Goal: Task Accomplishment & Management: Manage account settings

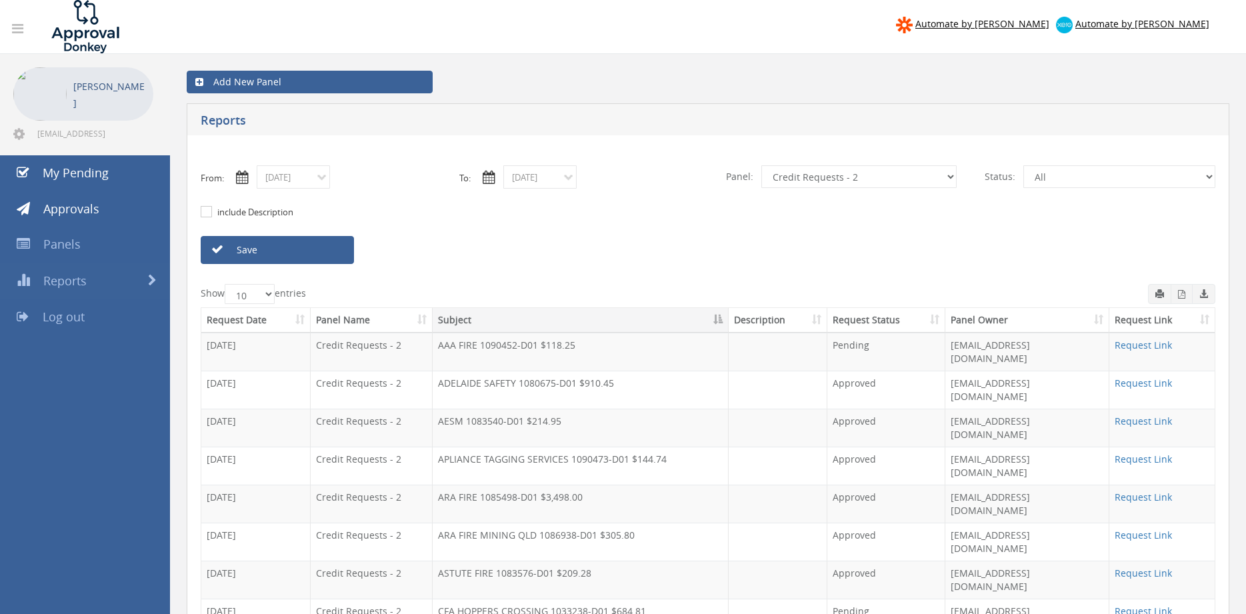
select select "number:9739"
click at [313, 179] on input "[DATE]" at bounding box center [293, 176] width 73 height 23
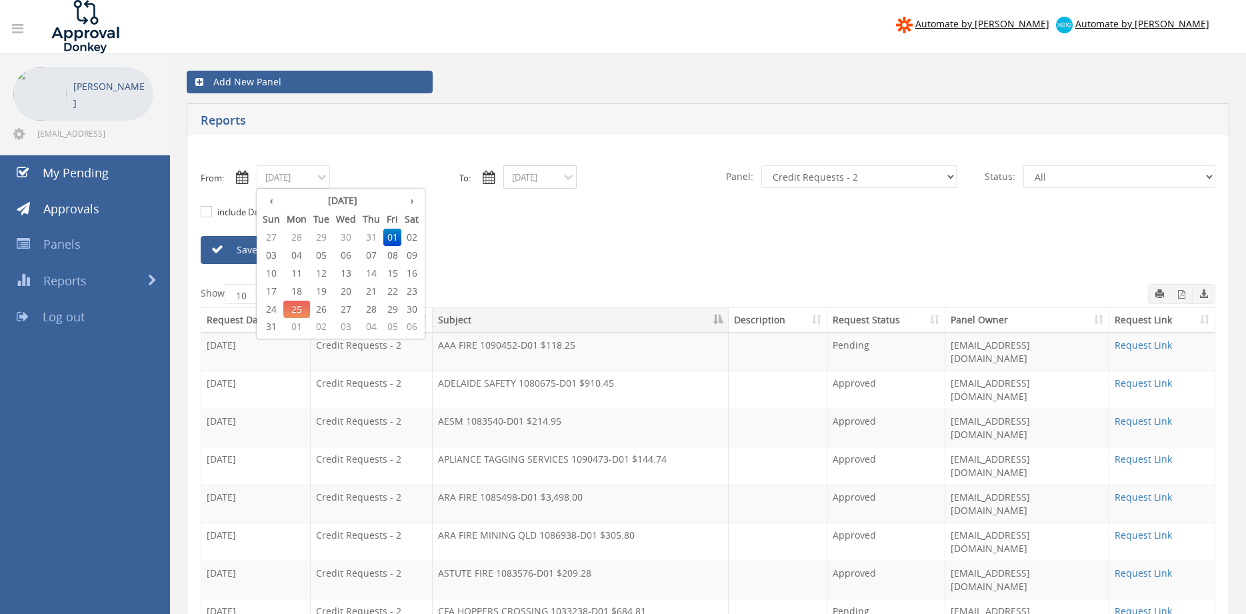
click at [561, 177] on input "[DATE]" at bounding box center [539, 176] width 73 height 23
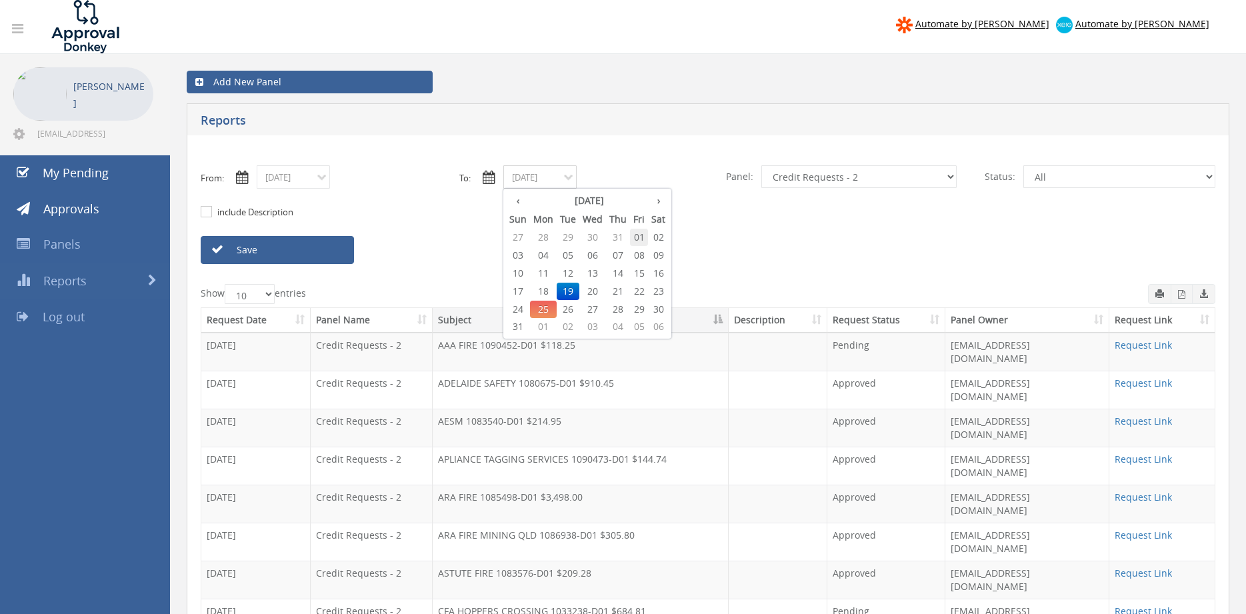
click at [640, 237] on span "01" at bounding box center [639, 237] width 18 height 17
type input "[DATE]"
click at [761, 165] on select "All Alarm Credits RG - 3 NZ Utilities Cable and SAI Global NZ Alarms-1 NZ FX Pa…" at bounding box center [858, 176] width 195 height 23
select select "number:9744"
click option "Flamestop Utilities" at bounding box center [0, 0] width 0 height 0
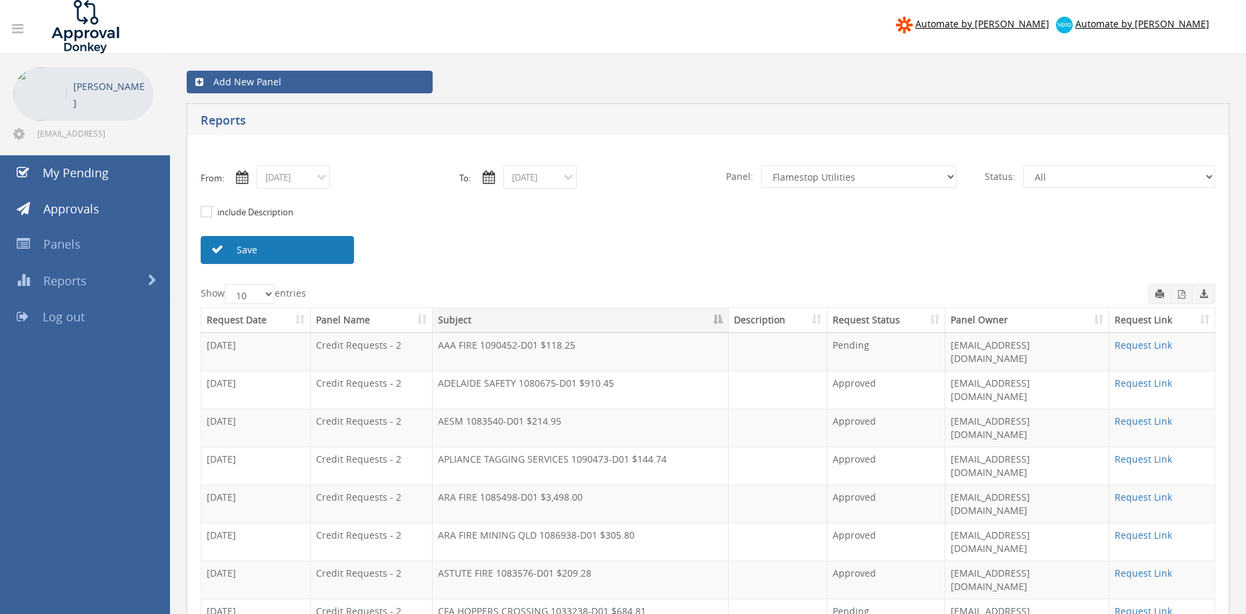
click at [316, 248] on link "Save" at bounding box center [277, 250] width 153 height 28
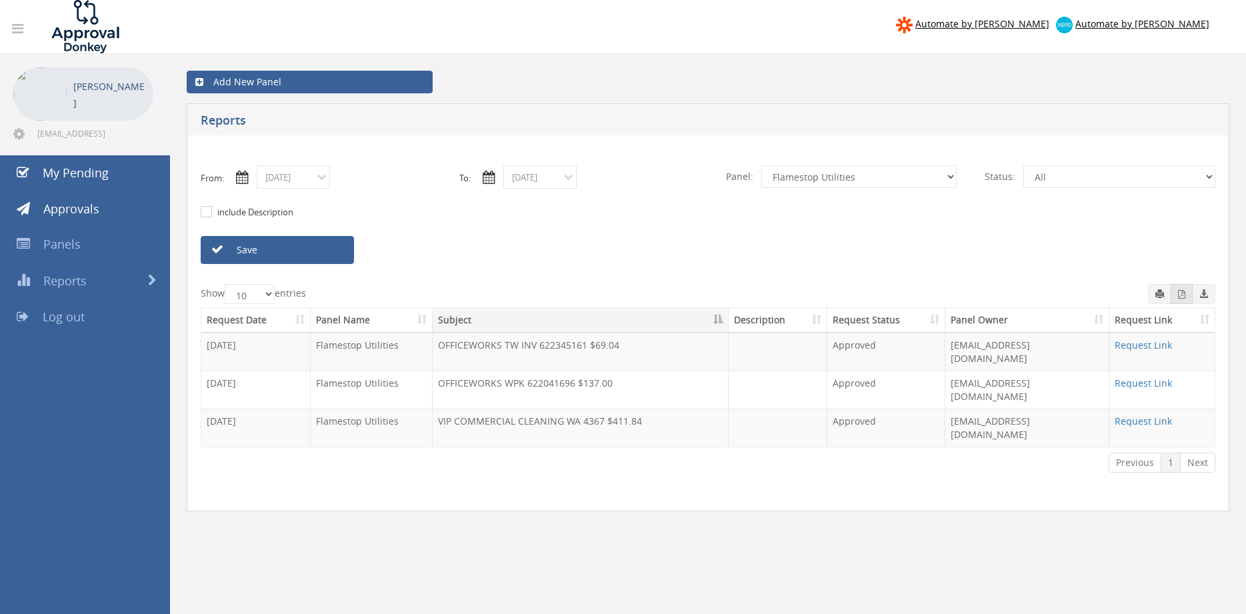
click at [1181, 293] on icon "button" at bounding box center [1181, 294] width 7 height 9
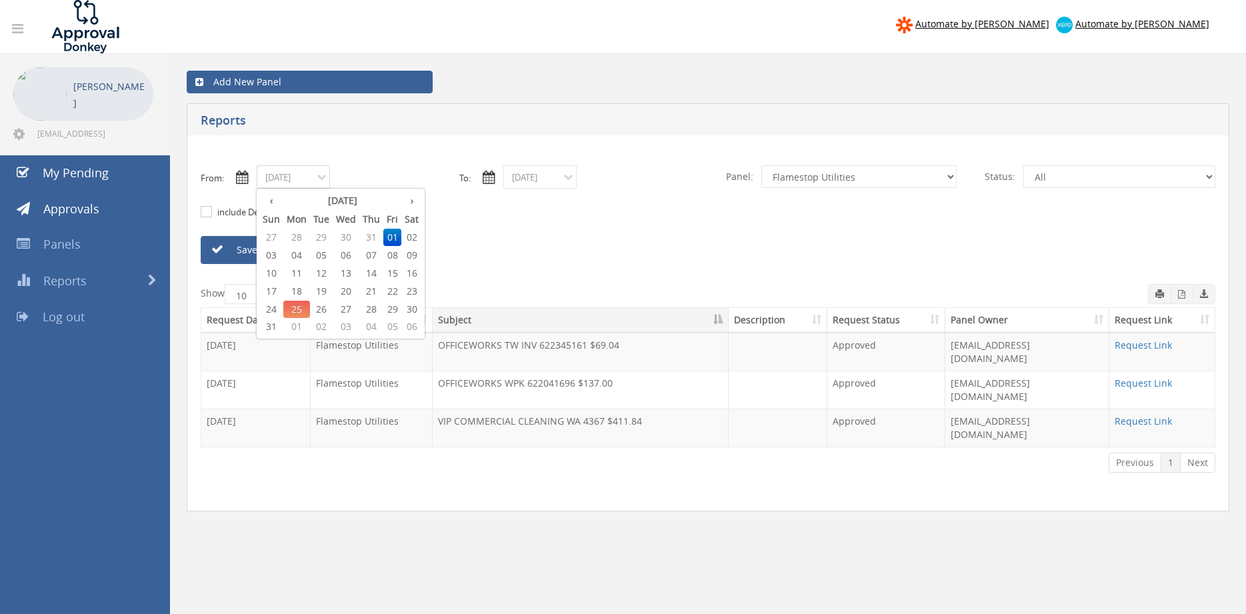
click at [317, 180] on input "[DATE]" at bounding box center [293, 176] width 73 height 23
click at [301, 255] on span "04" at bounding box center [296, 255] width 27 height 17
type input "[DATE]"
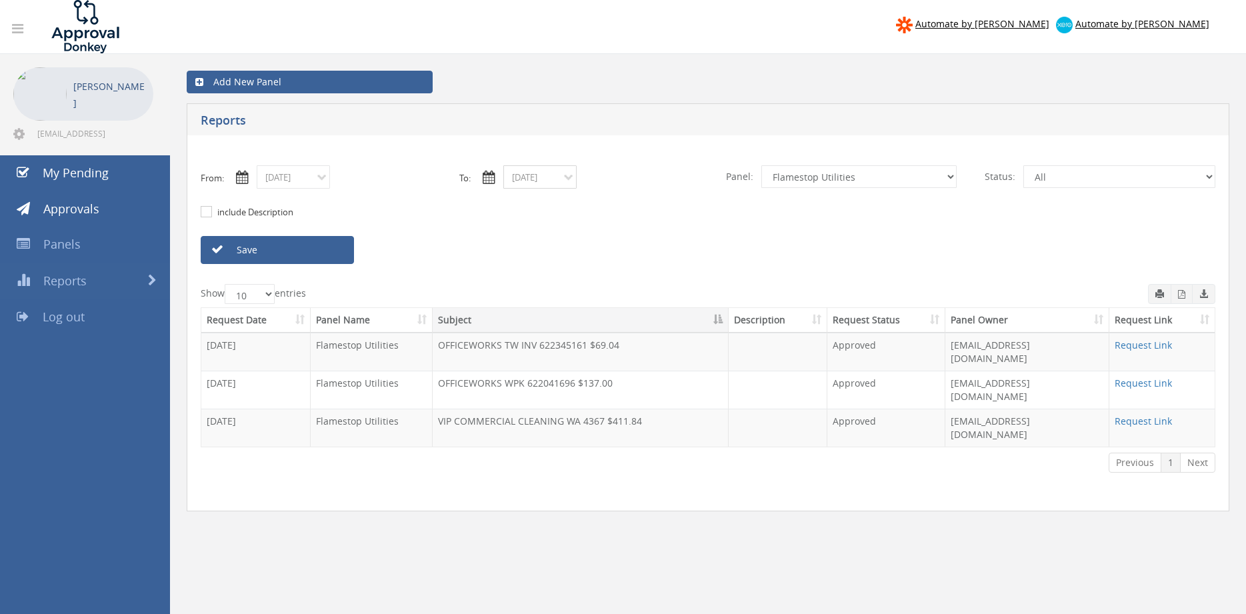
click at [517, 173] on input "[DATE]" at bounding box center [539, 176] width 73 height 23
click at [544, 255] on span "04" at bounding box center [543, 255] width 27 height 17
type input "[DATE]"
click at [335, 253] on link "Save" at bounding box center [277, 250] width 153 height 28
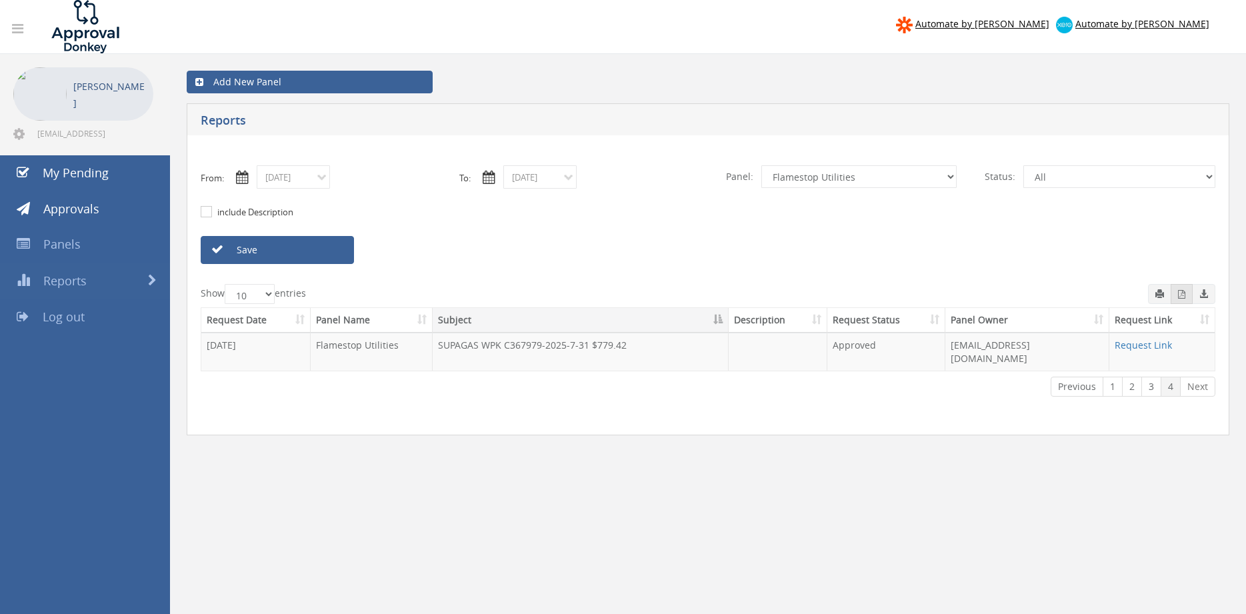
click at [1177, 298] on button "button" at bounding box center [1182, 294] width 22 height 20
click at [306, 175] on input "[DATE]" at bounding box center [293, 176] width 73 height 23
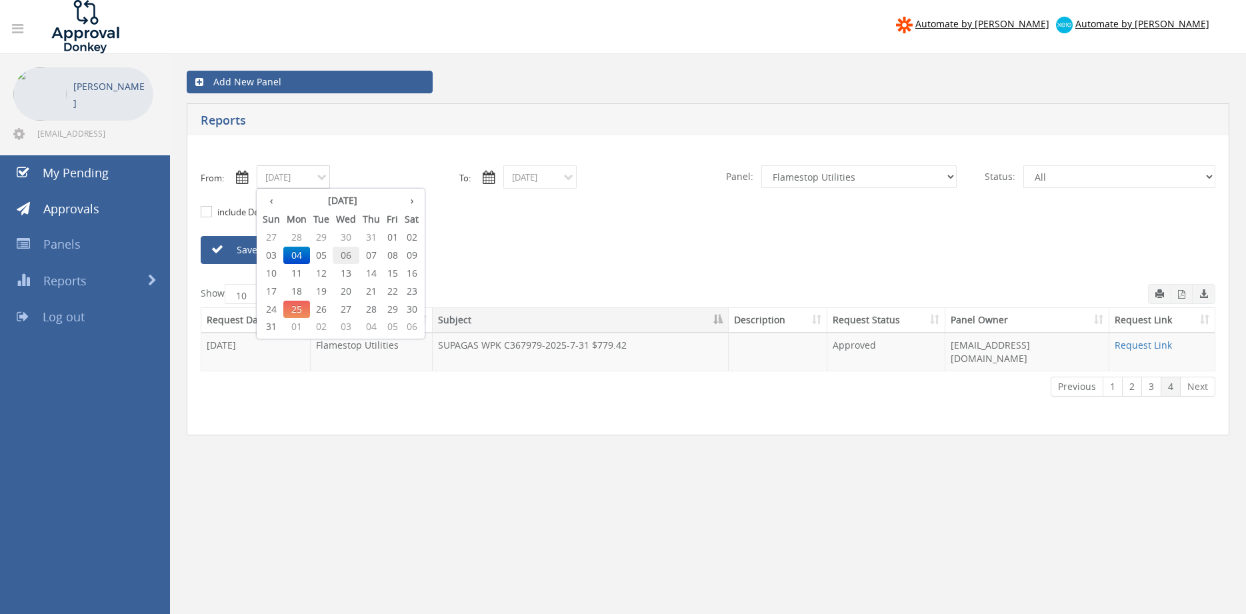
click at [352, 255] on span "06" at bounding box center [346, 255] width 27 height 17
type input "[DATE]"
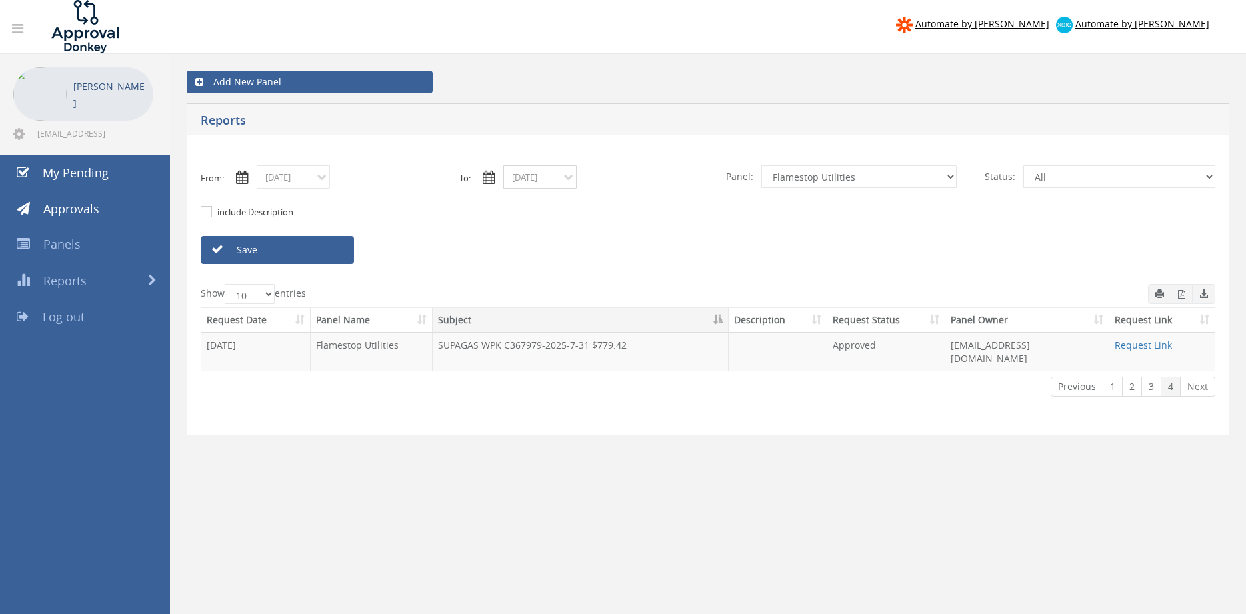
click at [543, 179] on input "[DATE]" at bounding box center [539, 176] width 73 height 23
click at [595, 255] on span "06" at bounding box center [592, 255] width 27 height 17
type input "[DATE]"
click at [325, 250] on link "Save" at bounding box center [277, 250] width 153 height 28
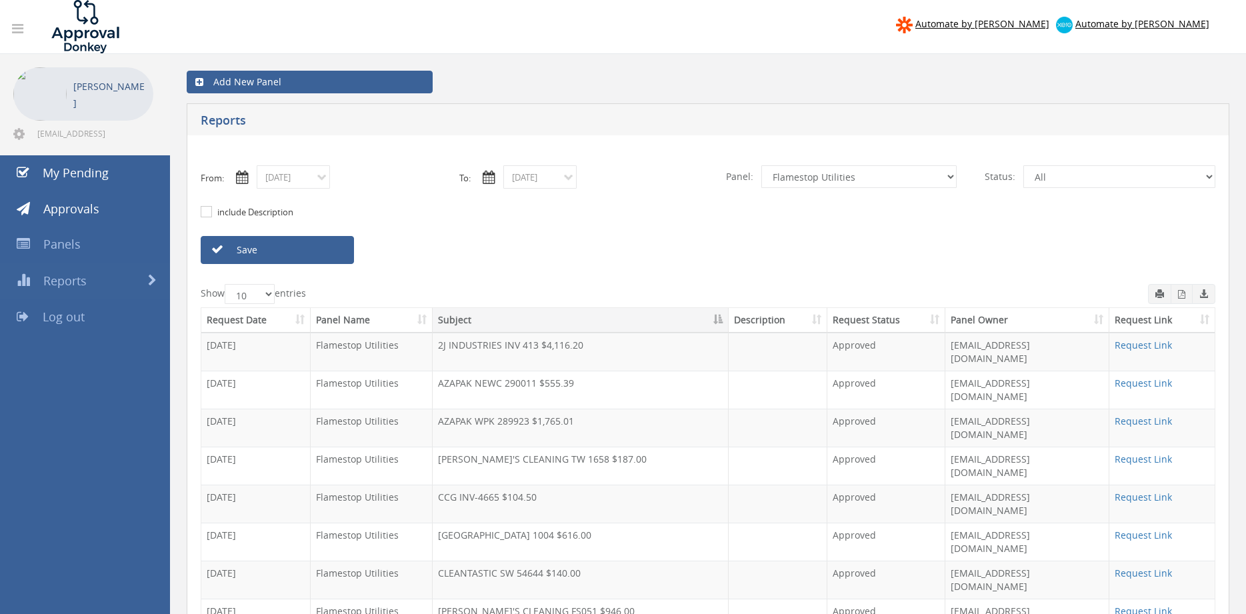
click at [1178, 292] on icon "button" at bounding box center [1181, 294] width 7 height 9
click at [294, 187] on input "[DATE]" at bounding box center [293, 176] width 73 height 23
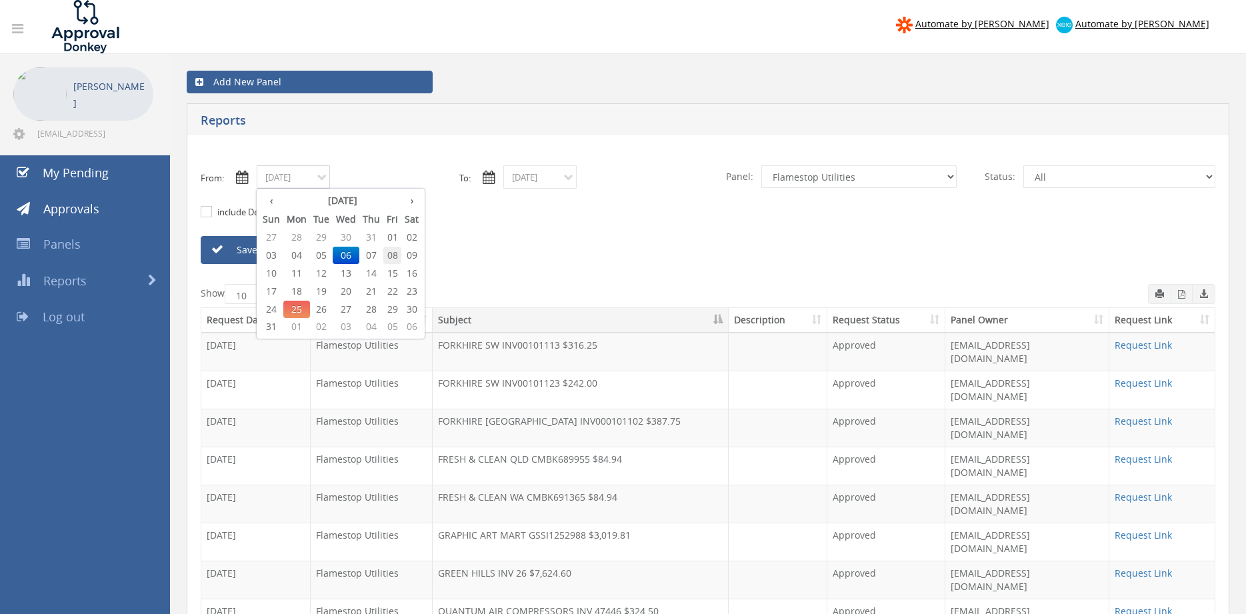
click at [392, 253] on span "08" at bounding box center [392, 255] width 18 height 17
type input "[DATE]"
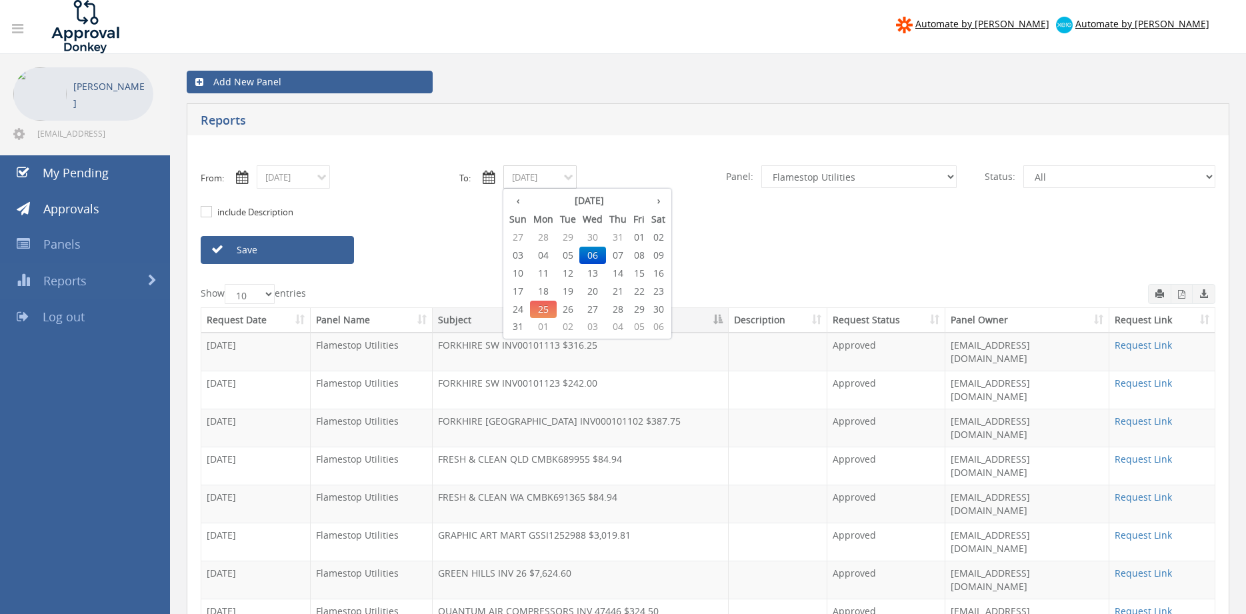
click at [532, 177] on input "[DATE]" at bounding box center [539, 176] width 73 height 23
click at [647, 254] on span "08" at bounding box center [639, 255] width 18 height 17
type input "[DATE]"
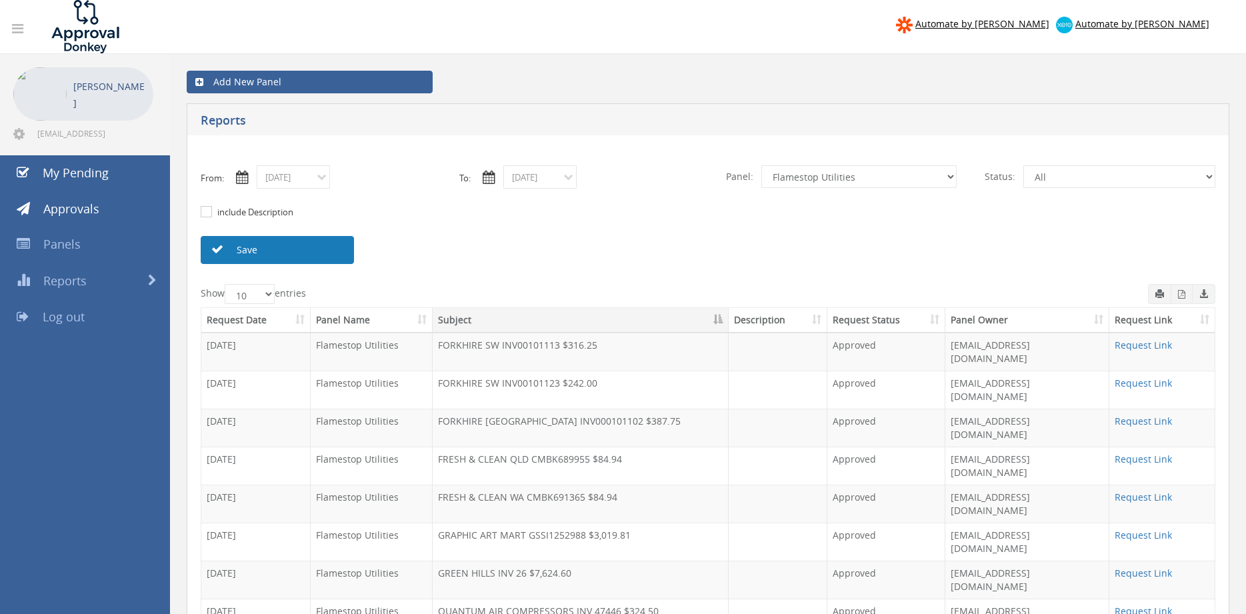
click at [335, 253] on link "Save" at bounding box center [277, 250] width 153 height 28
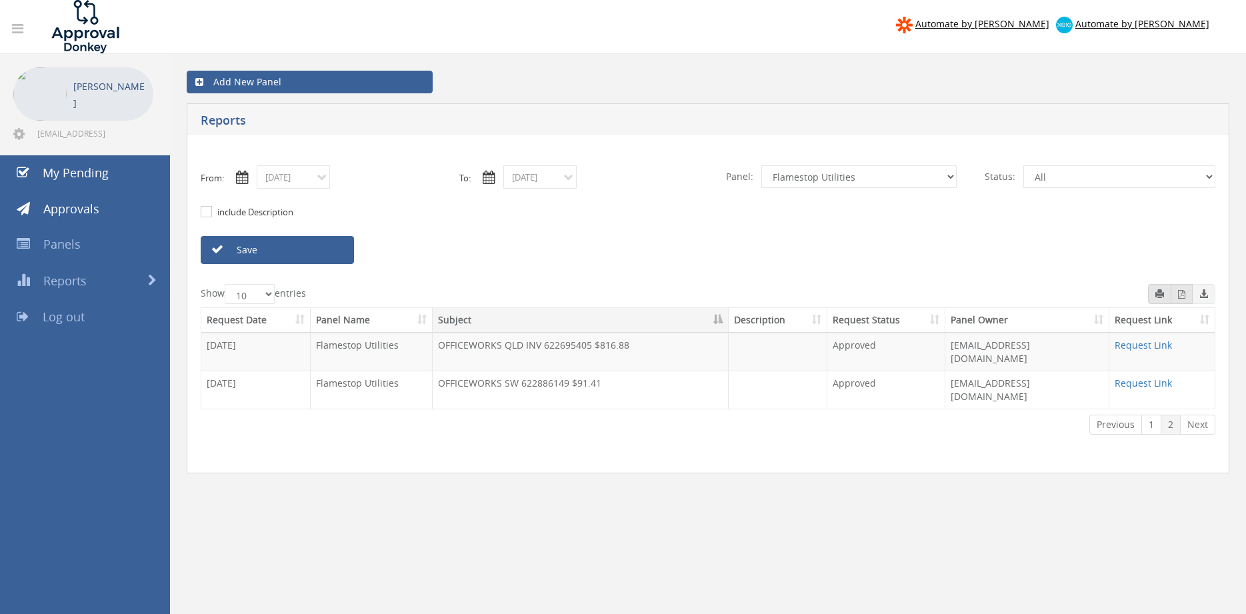
click at [1179, 293] on icon "button" at bounding box center [1181, 294] width 7 height 9
click at [304, 182] on input "[DATE]" at bounding box center [293, 176] width 73 height 23
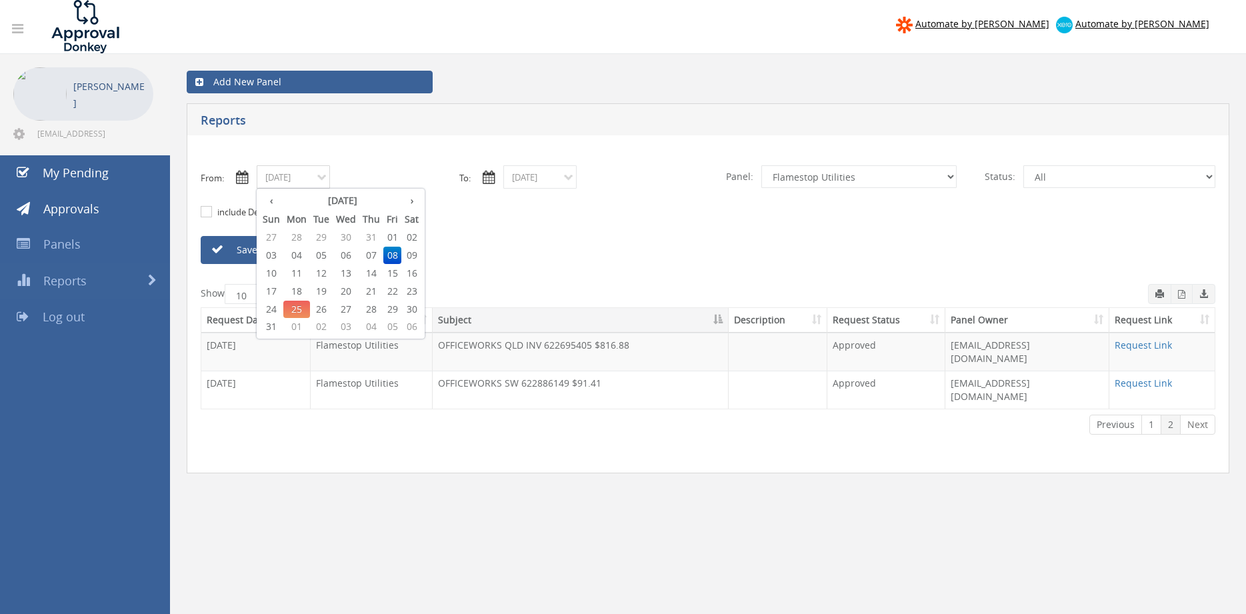
click at [297, 273] on span "11" at bounding box center [296, 273] width 27 height 17
type input "[DATE]"
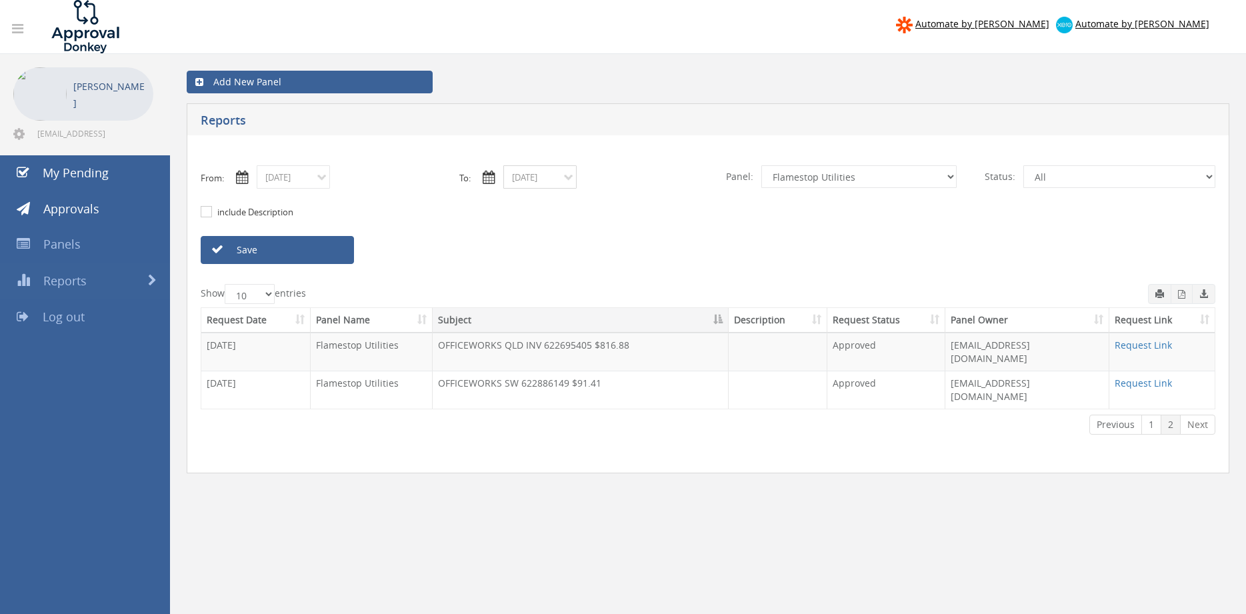
click at [524, 182] on input "[DATE]" at bounding box center [539, 176] width 73 height 23
click at [549, 271] on span "11" at bounding box center [543, 273] width 27 height 17
type input "[DATE]"
click at [338, 256] on link "Save" at bounding box center [277, 250] width 153 height 28
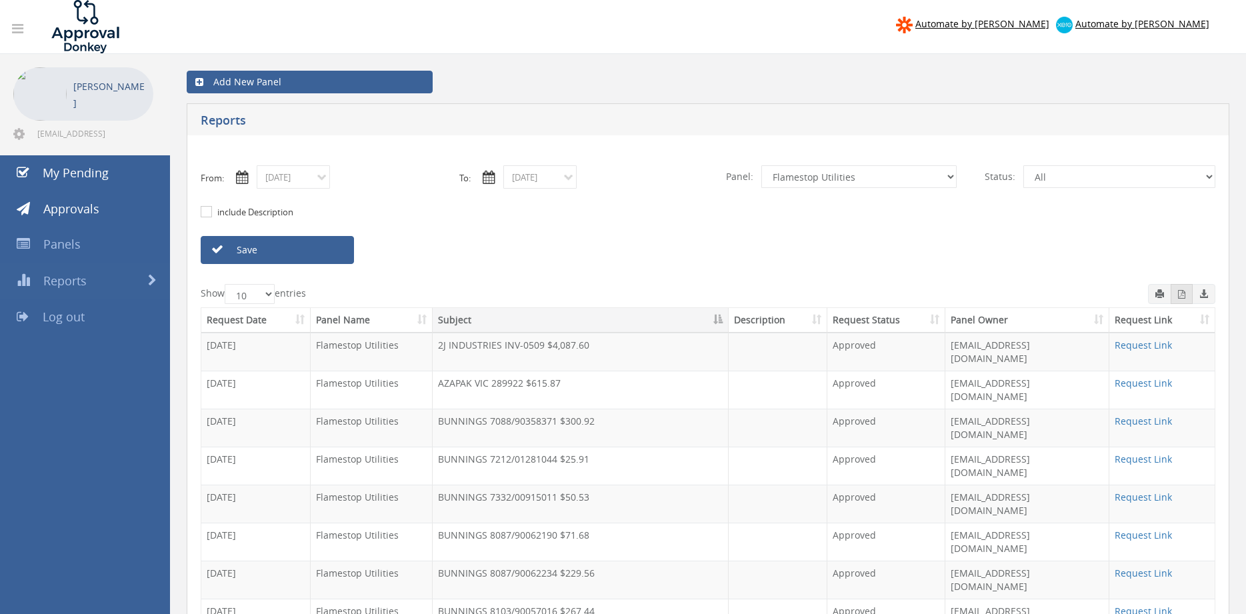
click at [1182, 298] on icon "button" at bounding box center [1181, 294] width 7 height 9
click at [293, 181] on input "[DATE]" at bounding box center [293, 176] width 73 height 23
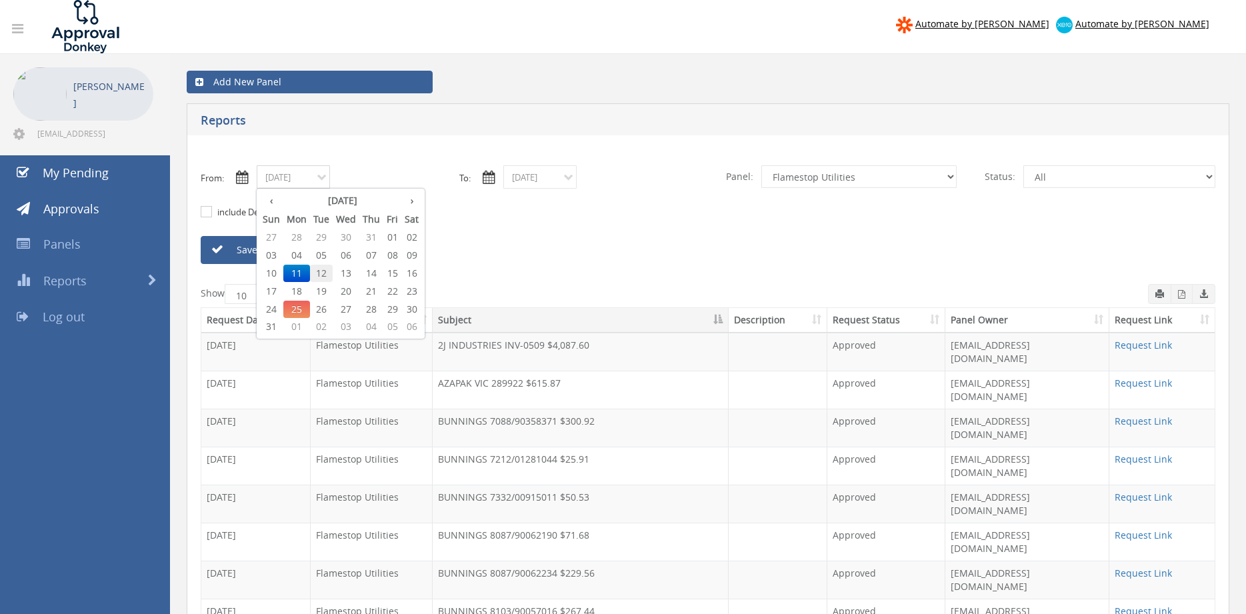
click at [327, 271] on span "12" at bounding box center [321, 273] width 23 height 17
type input "[DATE]"
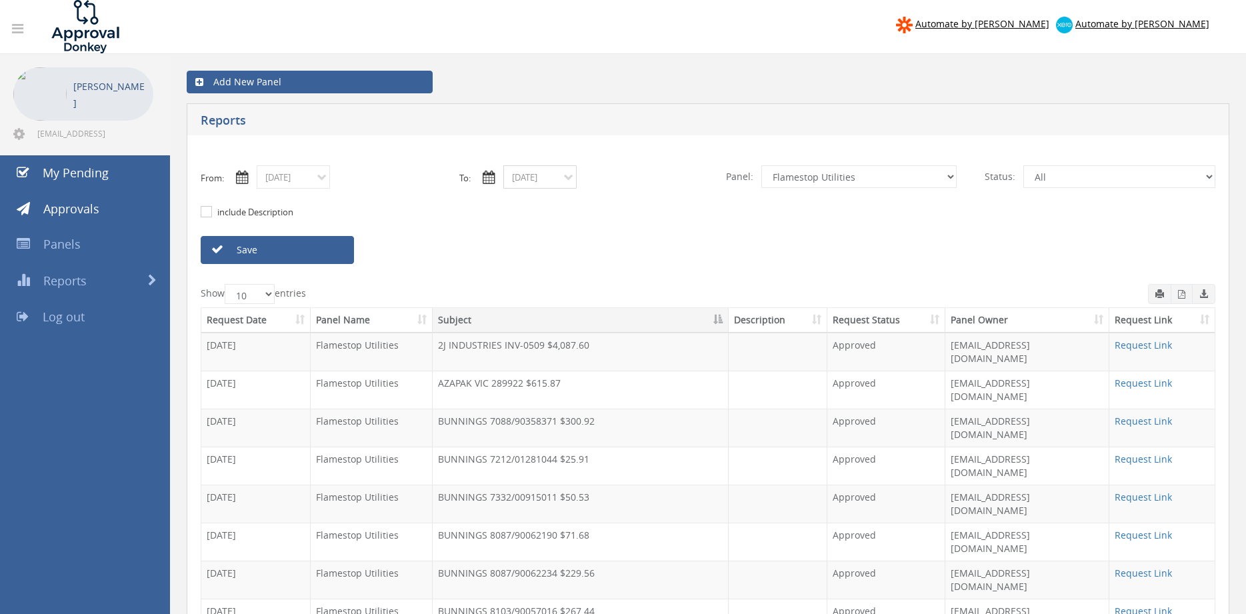
click at [529, 177] on input "[DATE]" at bounding box center [539, 176] width 73 height 23
click at [573, 271] on span "12" at bounding box center [568, 273] width 23 height 17
type input "[DATE]"
click at [339, 254] on link "Save" at bounding box center [277, 250] width 153 height 28
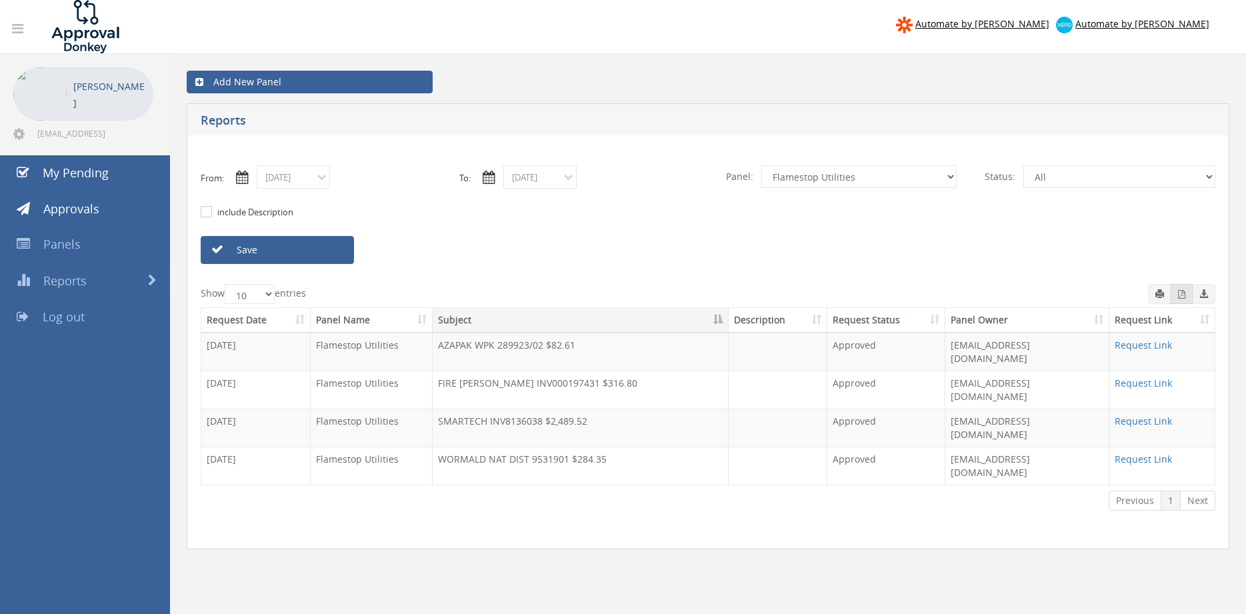
click at [1182, 296] on icon "button" at bounding box center [1181, 294] width 7 height 9
click at [317, 179] on input "[DATE]" at bounding box center [293, 176] width 73 height 23
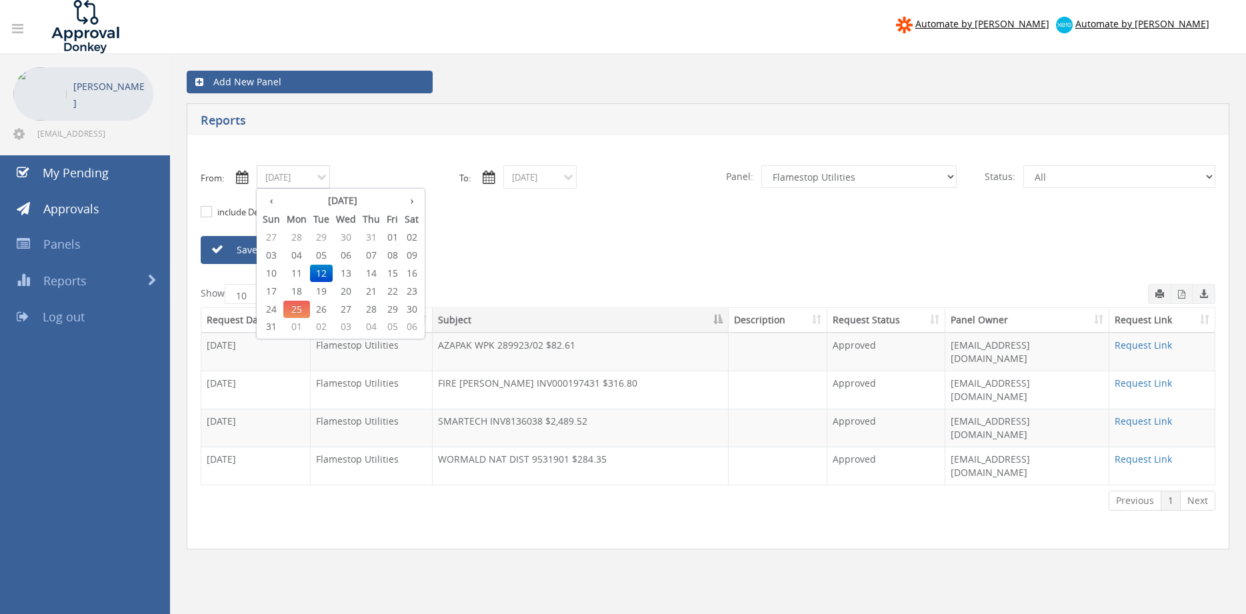
drag, startPoint x: 297, startPoint y: 289, endPoint x: 347, endPoint y: 279, distance: 51.0
click at [297, 289] on span "18" at bounding box center [296, 291] width 27 height 17
type input "[DATE]"
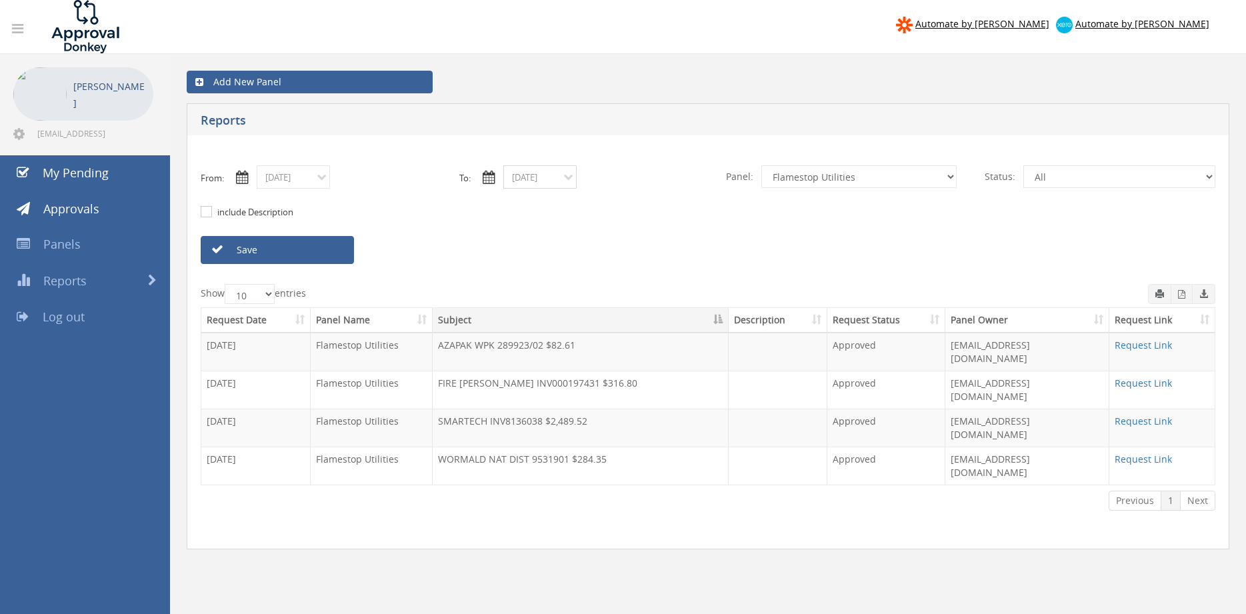
click at [526, 178] on input "[DATE]" at bounding box center [539, 176] width 73 height 23
click at [548, 290] on span "18" at bounding box center [543, 291] width 27 height 17
type input "[DATE]"
click at [320, 249] on link "Save" at bounding box center [277, 250] width 153 height 28
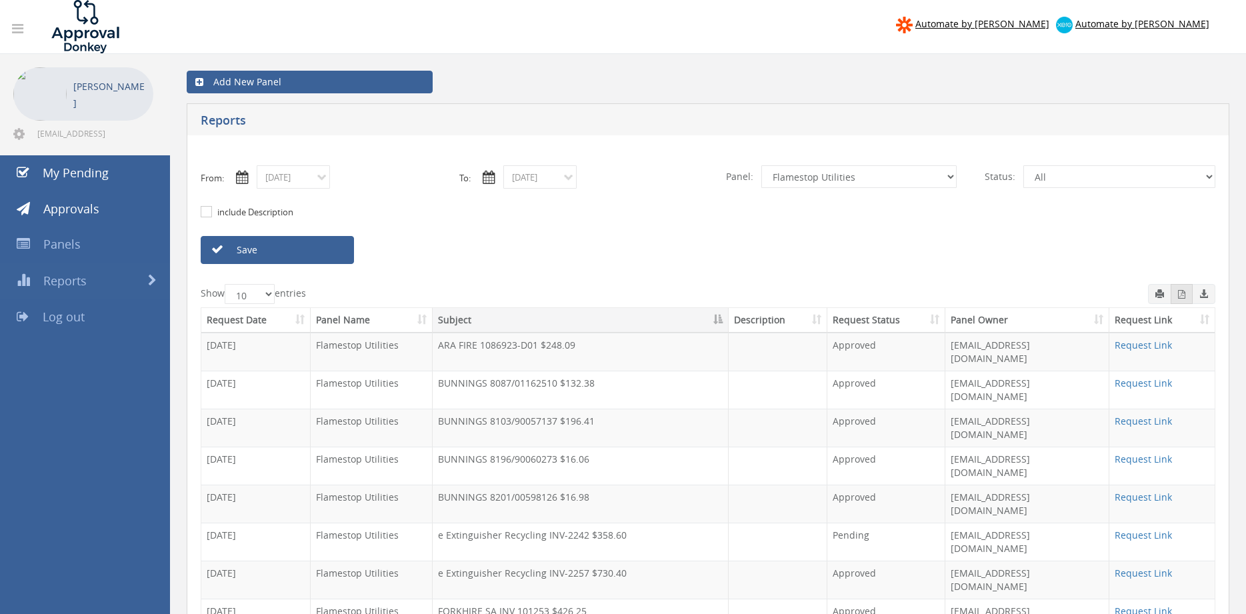
click at [1183, 298] on icon "button" at bounding box center [1181, 294] width 7 height 9
click at [319, 179] on input "[DATE]" at bounding box center [293, 176] width 73 height 23
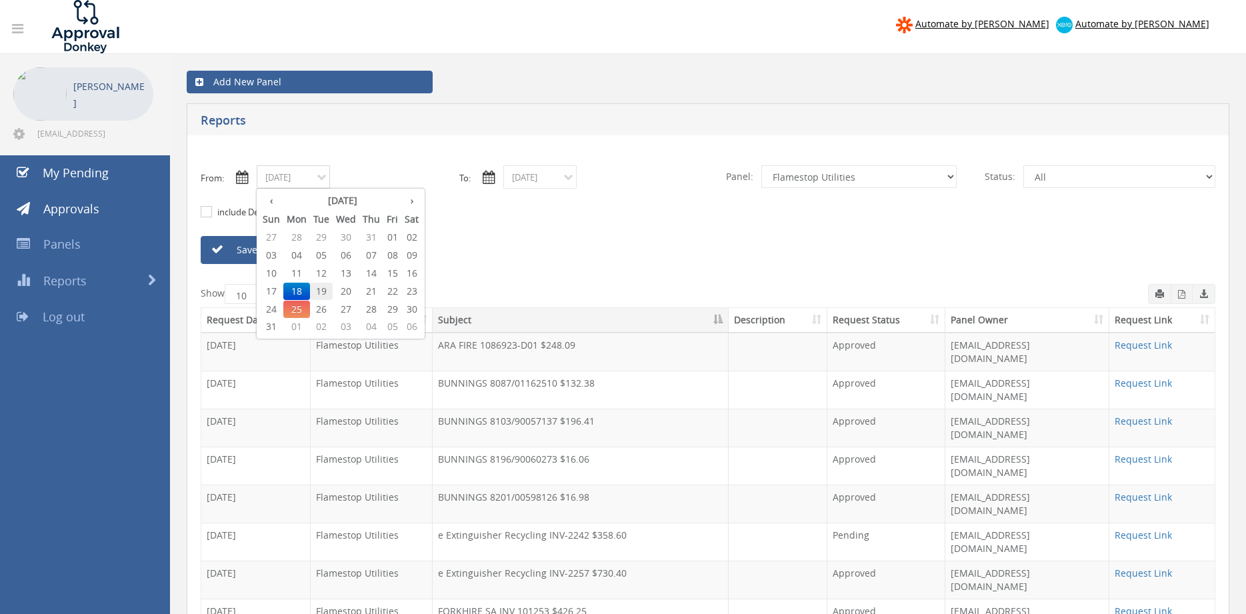
click at [327, 289] on span "19" at bounding box center [321, 291] width 23 height 17
type input "[DATE]"
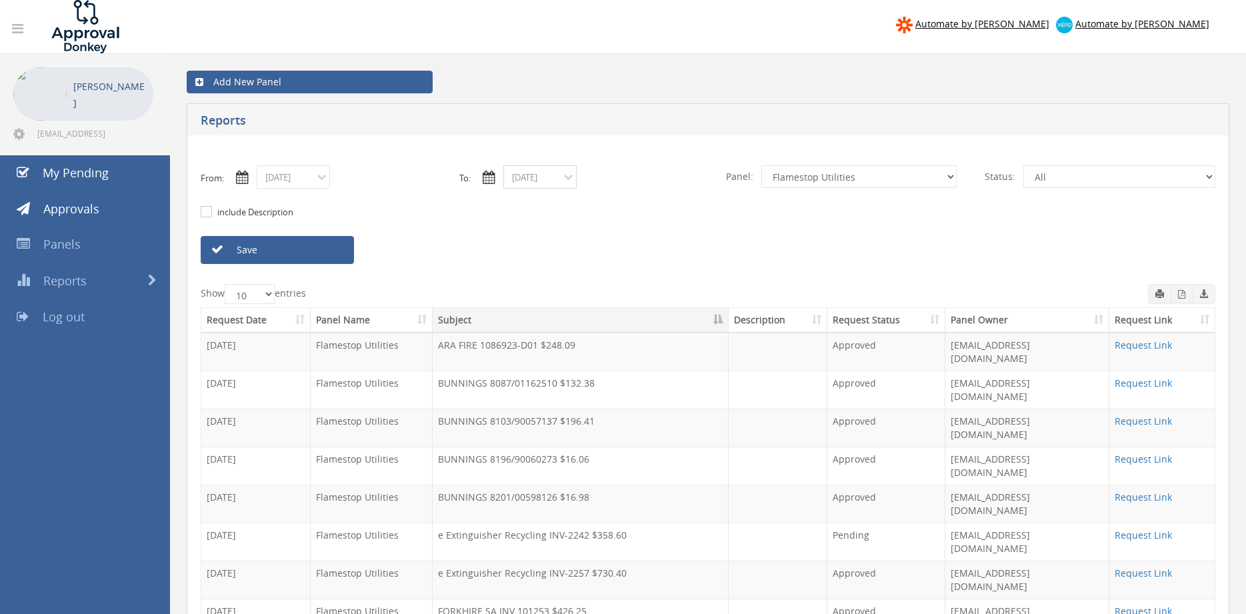
click at [528, 173] on input "[DATE]" at bounding box center [539, 176] width 73 height 23
click at [575, 289] on span "19" at bounding box center [568, 291] width 23 height 17
type input "[DATE]"
click at [341, 249] on link "Save" at bounding box center [277, 250] width 153 height 28
click at [1179, 295] on icon "button" at bounding box center [1181, 294] width 7 height 9
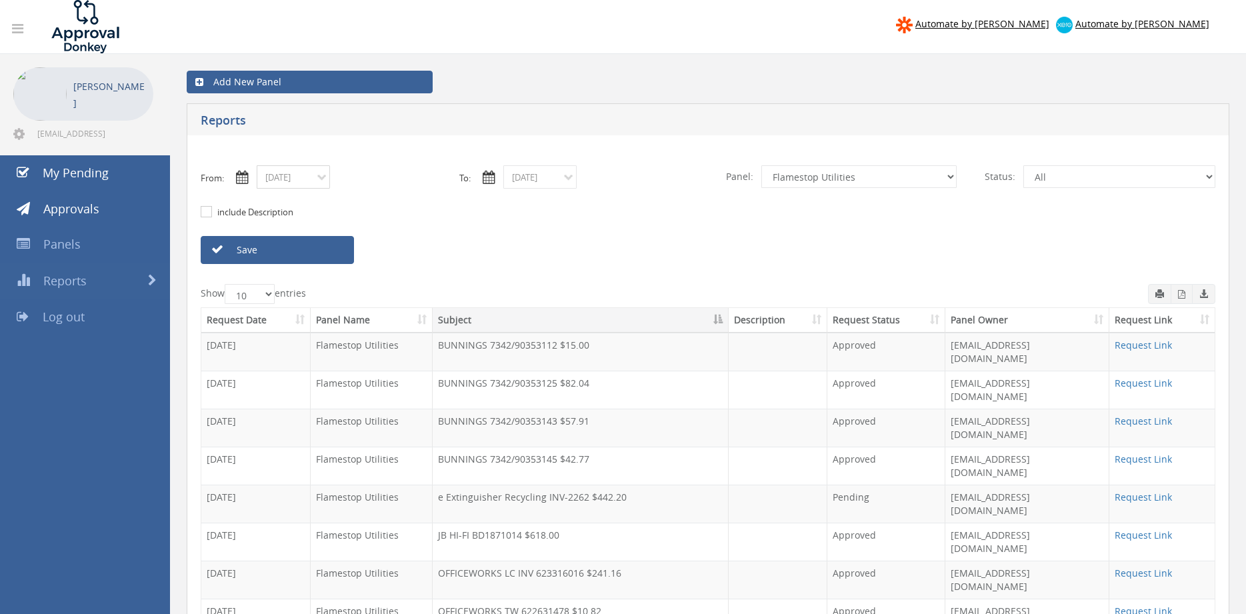
click at [319, 181] on input "[DATE]" at bounding box center [293, 176] width 73 height 23
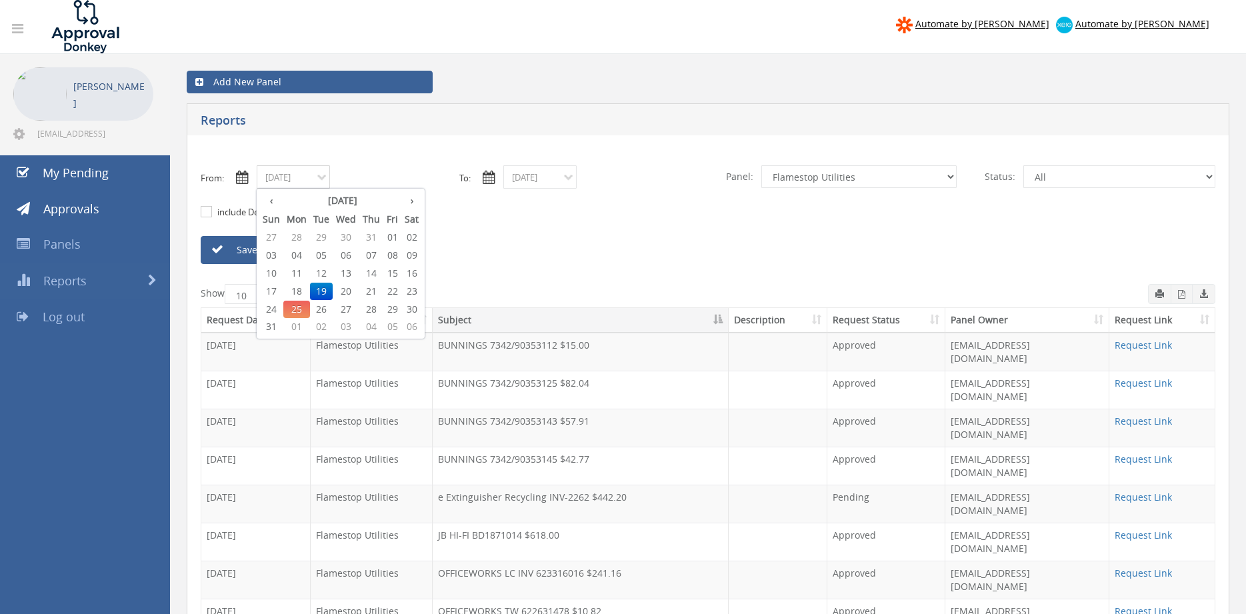
click at [371, 291] on span "21" at bounding box center [371, 291] width 24 height 17
type input "[DATE]"
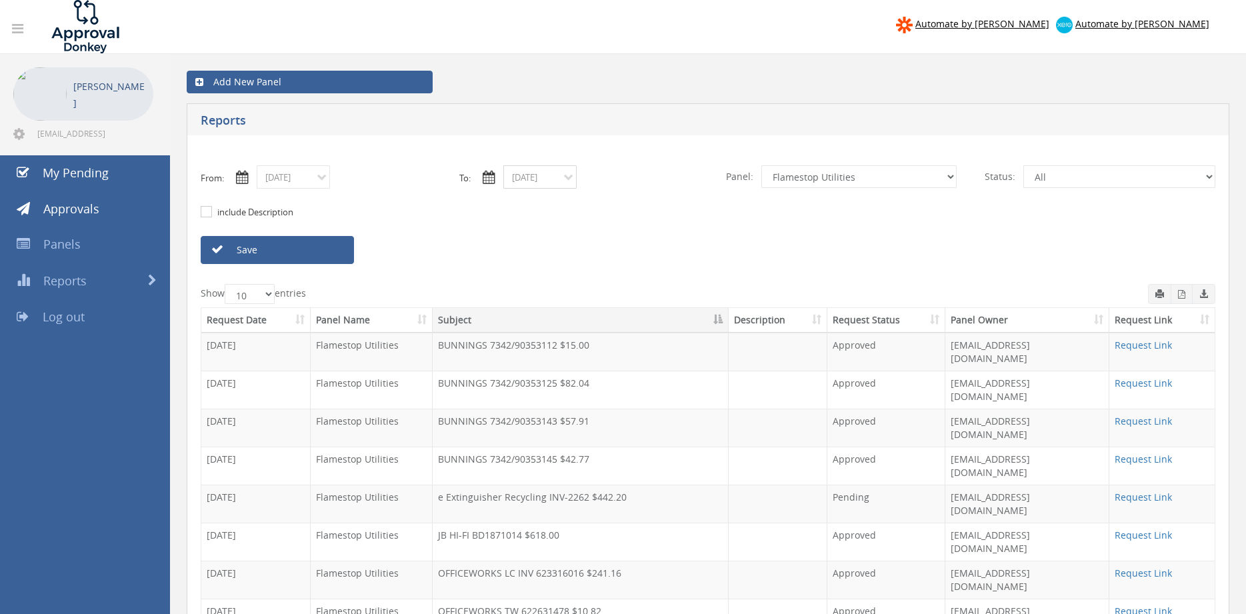
click at [551, 178] on input "[DATE]" at bounding box center [539, 176] width 73 height 23
click at [625, 289] on span "21" at bounding box center [618, 291] width 24 height 17
type input "[DATE]"
click at [314, 247] on link "Save" at bounding box center [277, 250] width 153 height 28
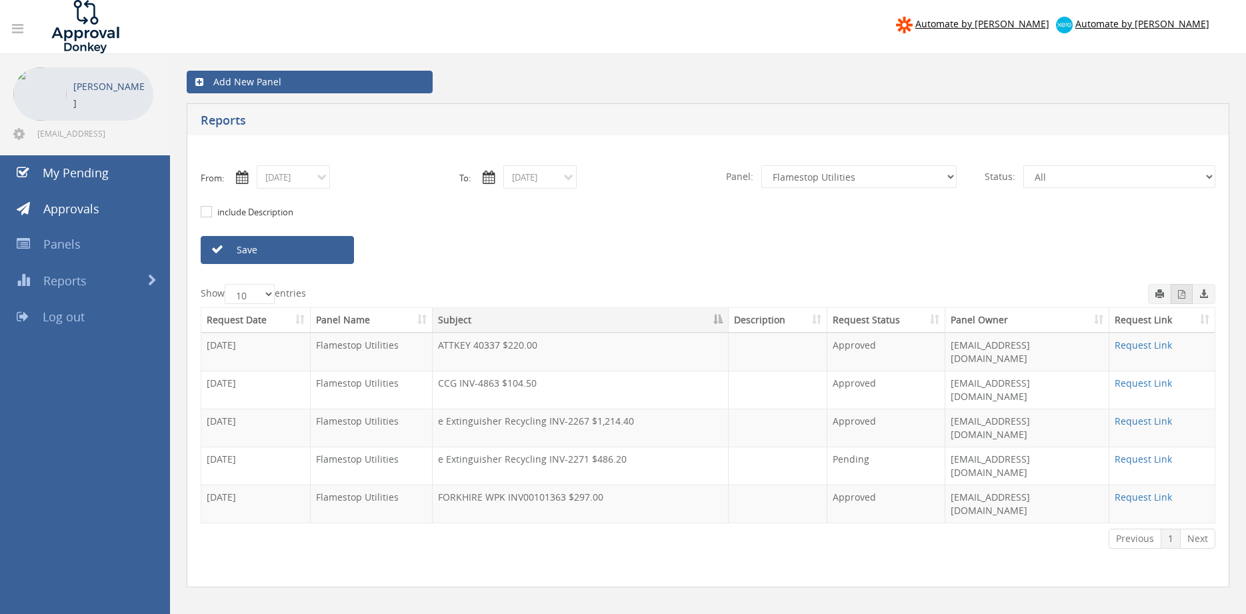
click at [1183, 297] on icon "button" at bounding box center [1181, 294] width 7 height 9
click at [311, 177] on input "[DATE]" at bounding box center [293, 176] width 73 height 23
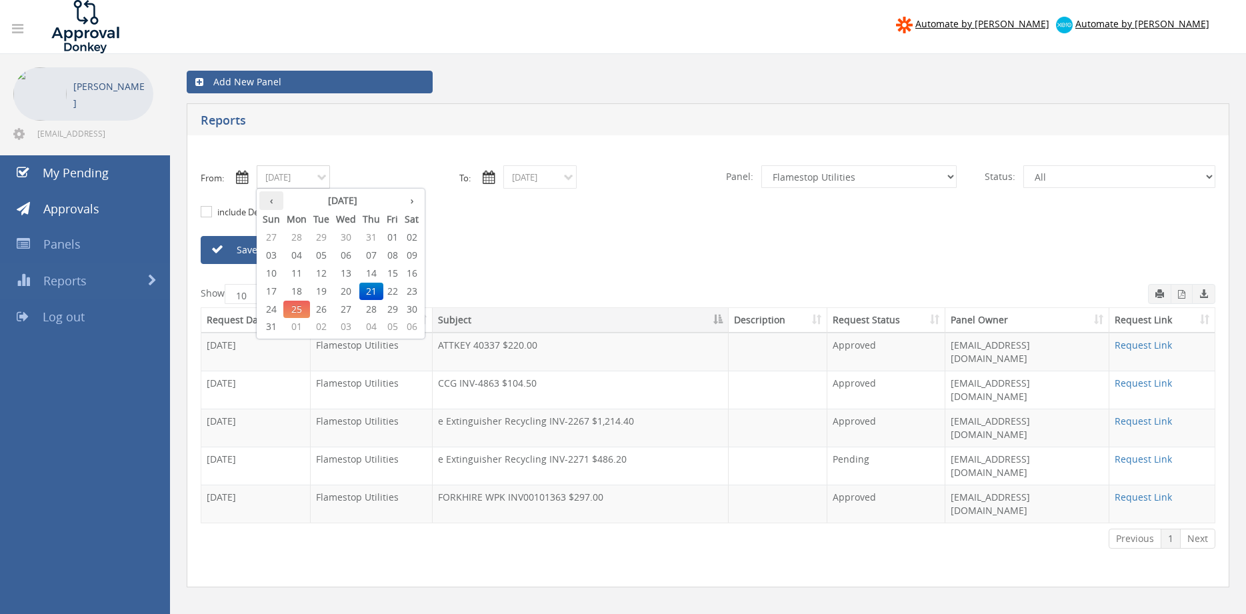
click at [269, 203] on th "‹" at bounding box center [271, 200] width 24 height 19
click at [377, 309] on span "31" at bounding box center [371, 309] width 24 height 17
type input "[DATE]"
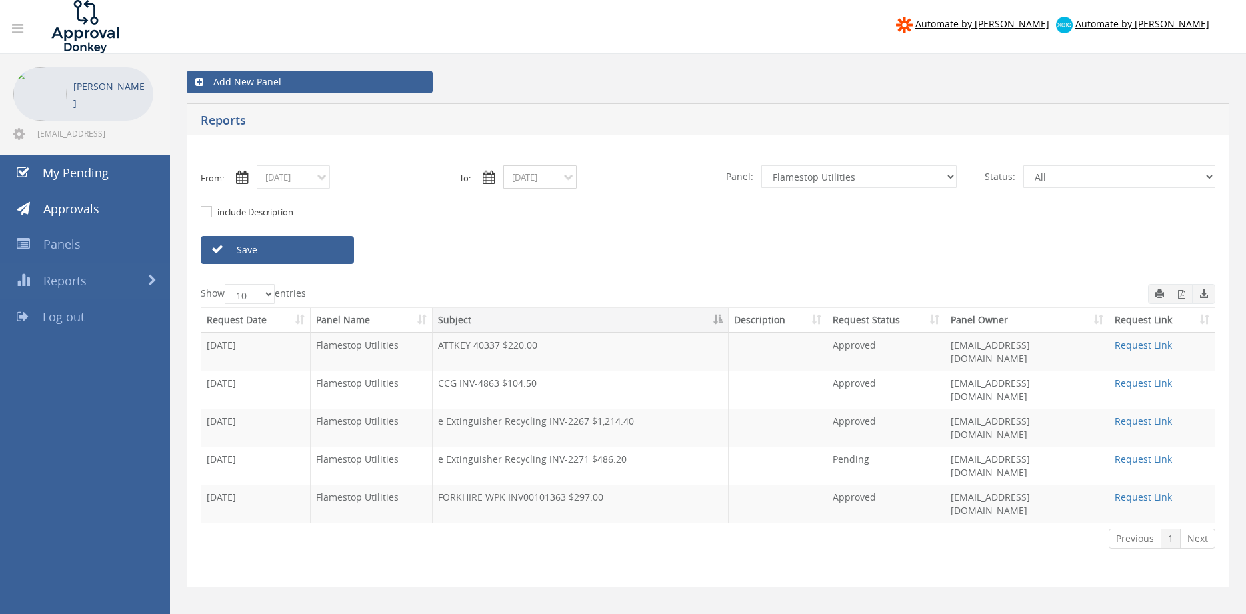
click at [536, 180] on input "[DATE]" at bounding box center [539, 176] width 73 height 23
click at [520, 202] on th "‹" at bounding box center [518, 200] width 24 height 19
click at [615, 309] on span "31" at bounding box center [618, 309] width 24 height 17
type input "[DATE]"
click at [331, 259] on link "Save" at bounding box center [277, 250] width 153 height 28
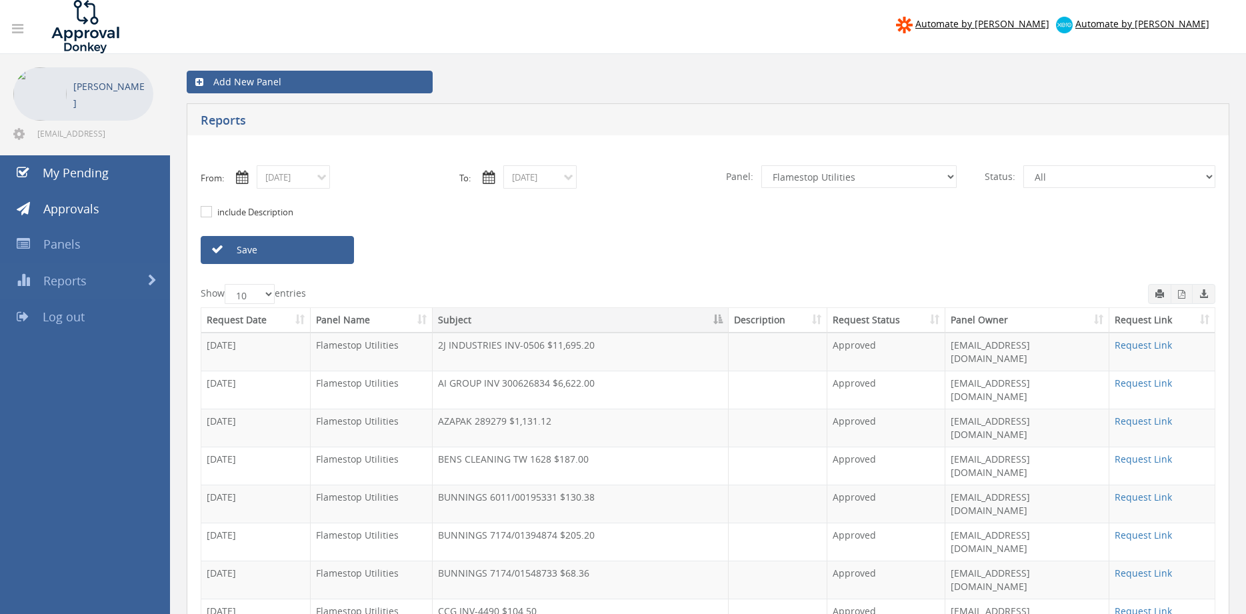
click at [1185, 299] on button "button" at bounding box center [1182, 294] width 22 height 20
click at [316, 179] on input "[DATE]" at bounding box center [293, 176] width 73 height 23
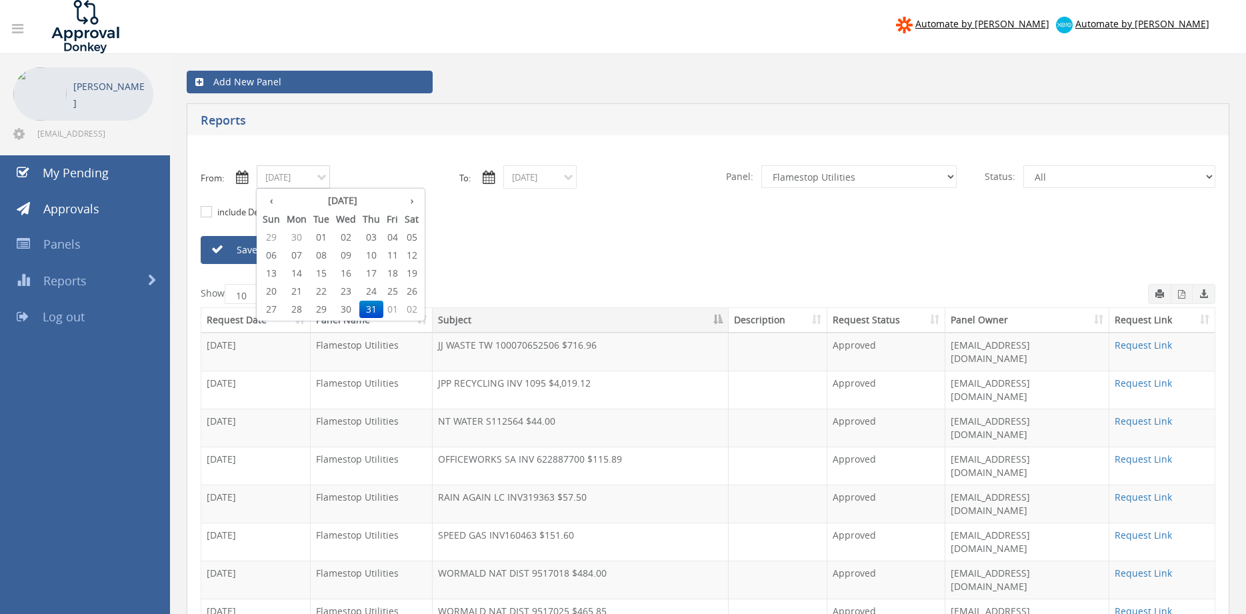
click at [298, 289] on span "21" at bounding box center [296, 291] width 27 height 17
type input "[DATE]"
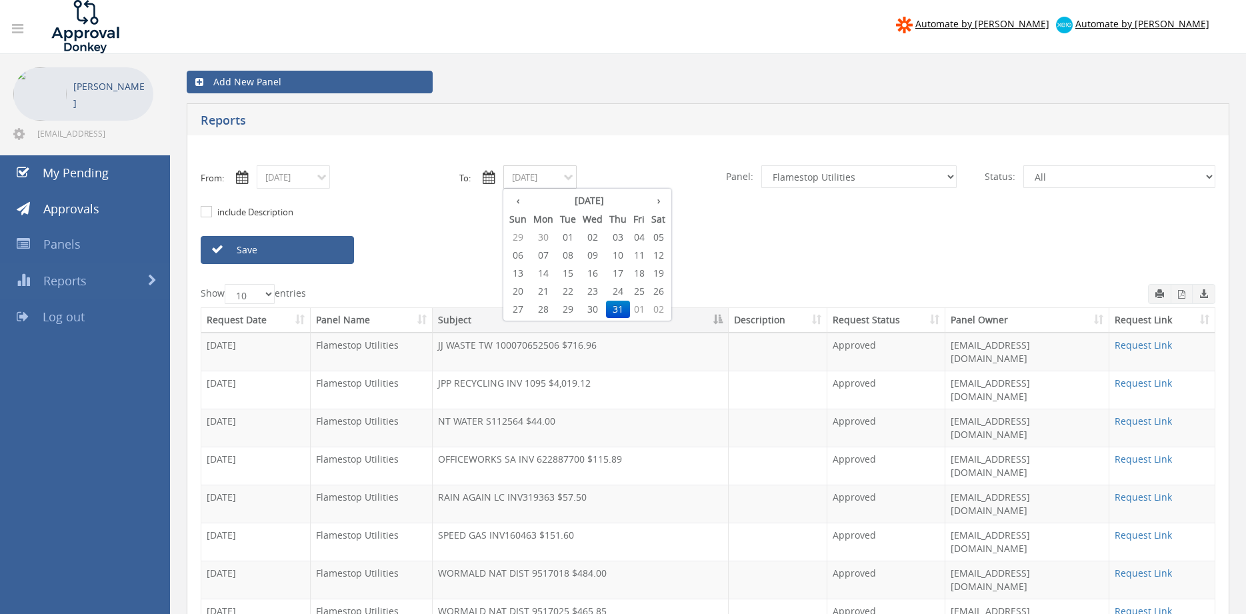
click at [525, 173] on input "[DATE]" at bounding box center [539, 176] width 73 height 23
click at [657, 201] on th "›" at bounding box center [658, 200] width 21 height 19
click at [617, 289] on span "21" at bounding box center [618, 291] width 24 height 17
type input "[DATE]"
click at [298, 179] on input "[DATE]" at bounding box center [293, 176] width 73 height 23
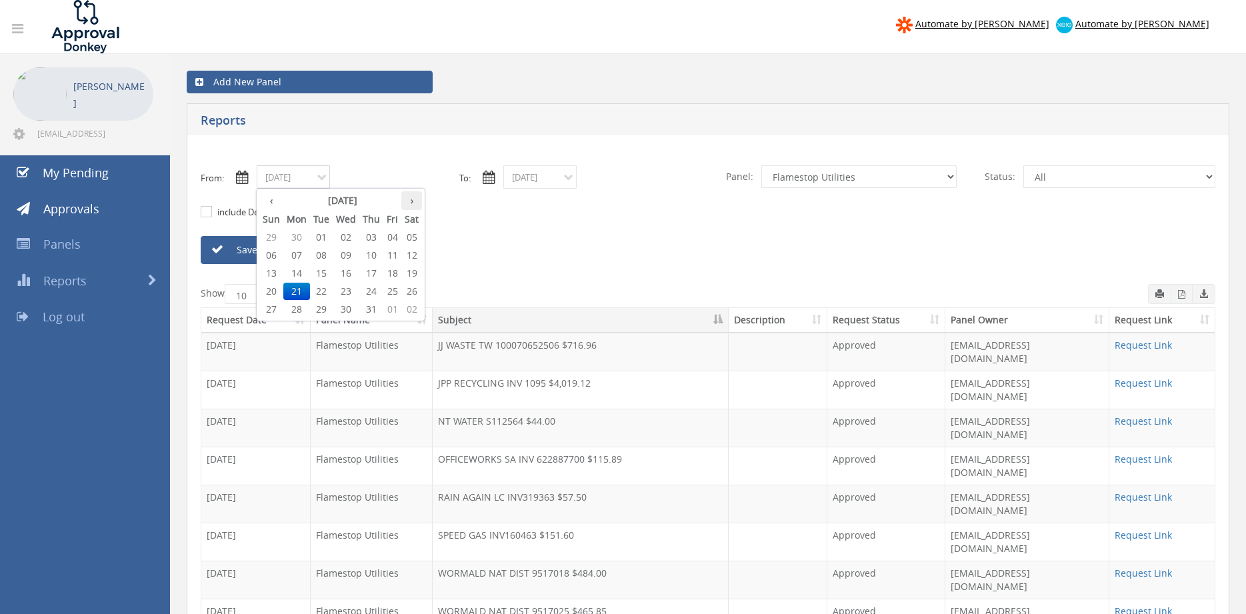
click at [417, 203] on th "›" at bounding box center [411, 200] width 21 height 19
type input "[DATE]"
click at [379, 293] on span "21" at bounding box center [371, 291] width 24 height 17
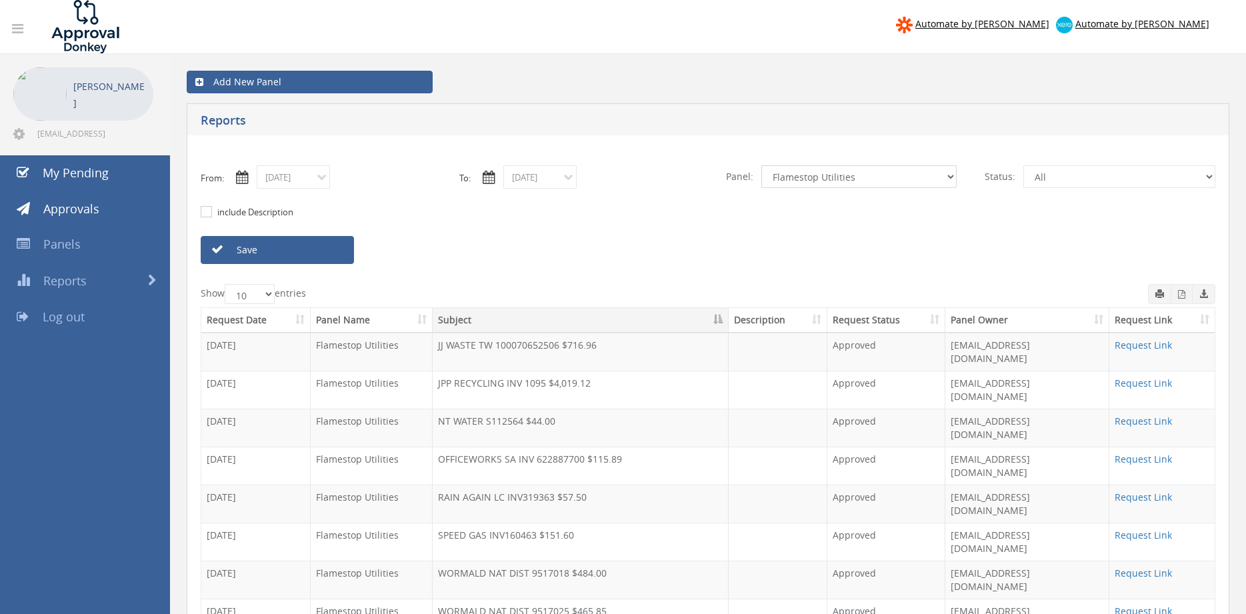
click at [761, 165] on select "All Alarm Credits RG - 3 NZ Utilities Cable and SAI Global NZ Alarms-1 NZ FX Pa…" at bounding box center [858, 176] width 195 height 23
select select "number:9632"
click option "Suppliers" at bounding box center [0, 0] width 0 height 0
click at [323, 244] on link "Save" at bounding box center [277, 250] width 153 height 28
